Goal: Transaction & Acquisition: Download file/media

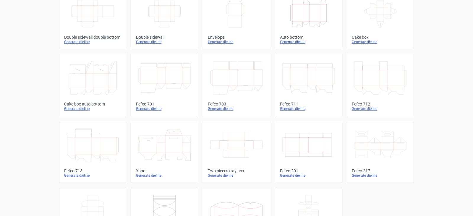
scroll to position [118, 0]
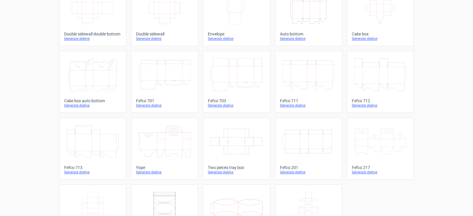
click at [316, 138] on icon "Width Depth Height" at bounding box center [308, 141] width 52 height 33
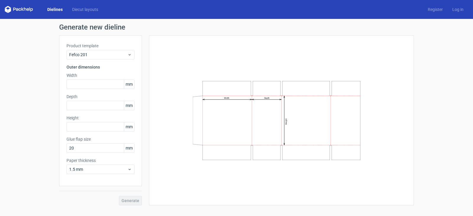
click at [106, 90] on div "Product template Fefco 201 Outer dimensions Width mm Depth mm Height mm Glue fl…" at bounding box center [100, 110] width 83 height 151
click at [107, 86] on input "text" at bounding box center [101, 84] width 68 height 9
type input "170"
type input "75"
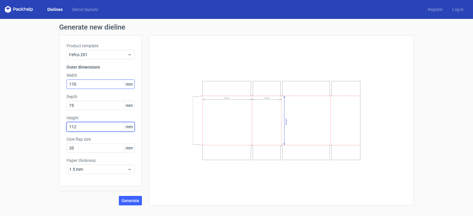
type input "112"
click at [136, 203] on button "Generate" at bounding box center [130, 200] width 23 height 9
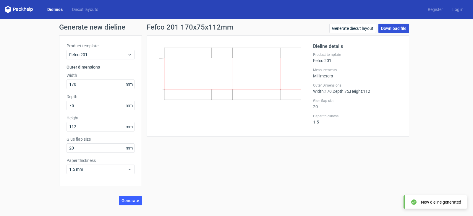
click at [393, 28] on link "Download file" at bounding box center [394, 28] width 31 height 9
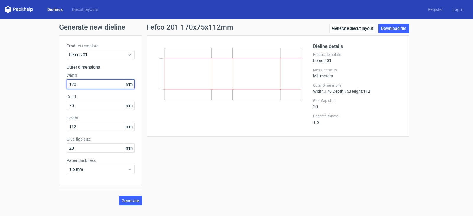
drag, startPoint x: 86, startPoint y: 82, endPoint x: 0, endPoint y: 75, distance: 86.3
click at [0, 77] on div "Generate new dieline Product template Fefco 201 Outer dimensions Width 170 mm D…" at bounding box center [236, 114] width 473 height 191
type input "395"
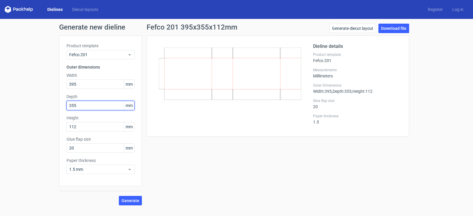
type input "355"
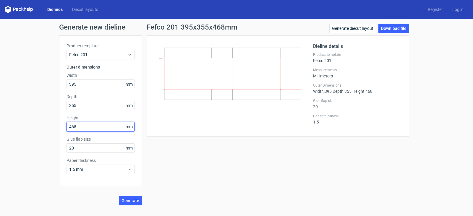
type input "468"
click at [135, 203] on span "Generate" at bounding box center [131, 201] width 18 height 4
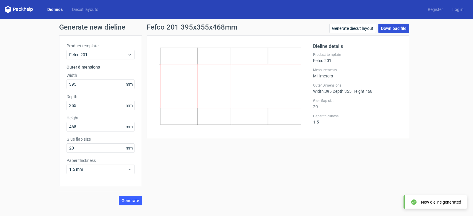
click at [389, 27] on link "Download file" at bounding box center [394, 28] width 31 height 9
